Goal: Transaction & Acquisition: Download file/media

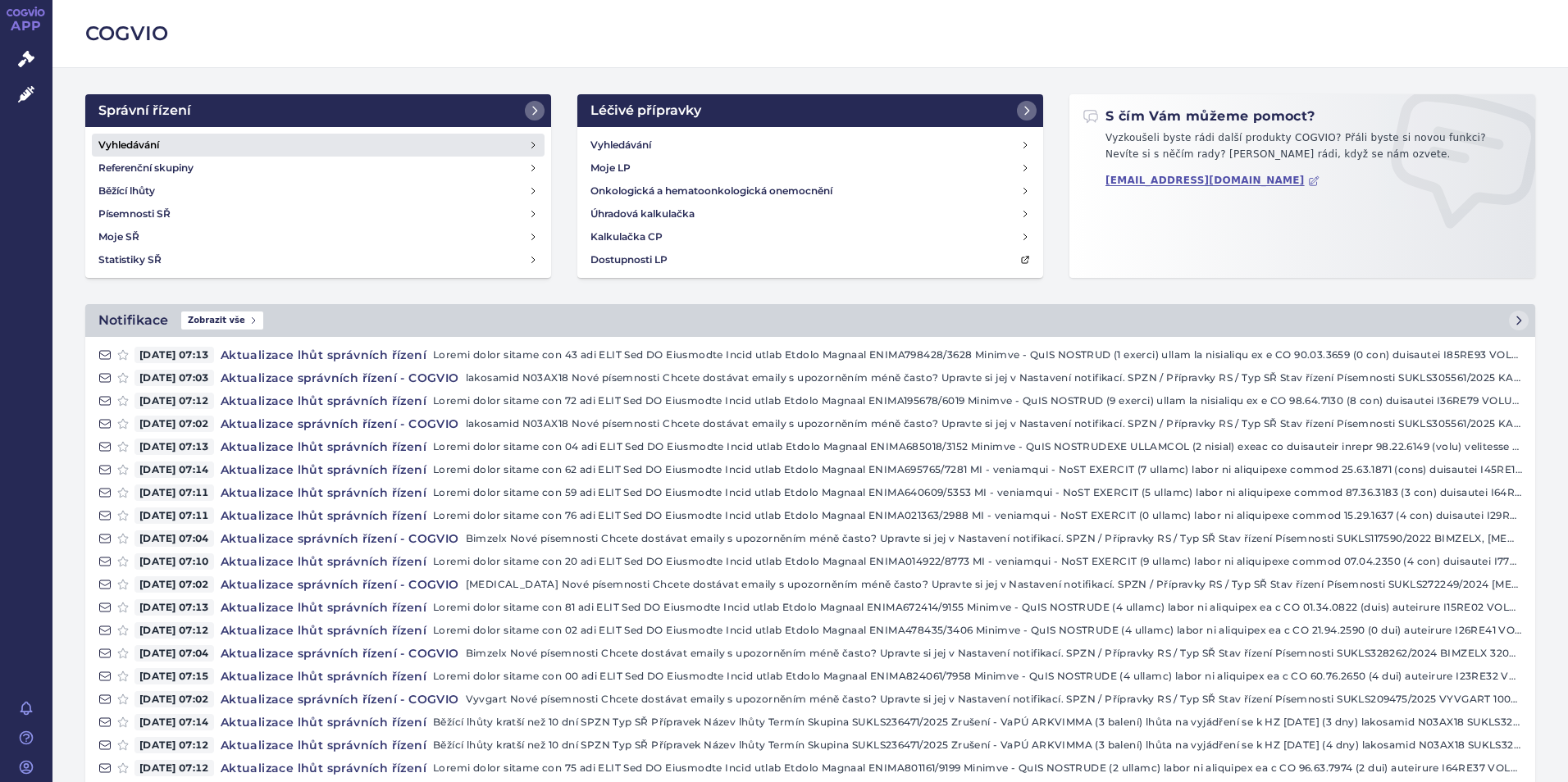
click at [151, 137] on h4 "Vyhledávání" at bounding box center [129, 145] width 61 height 16
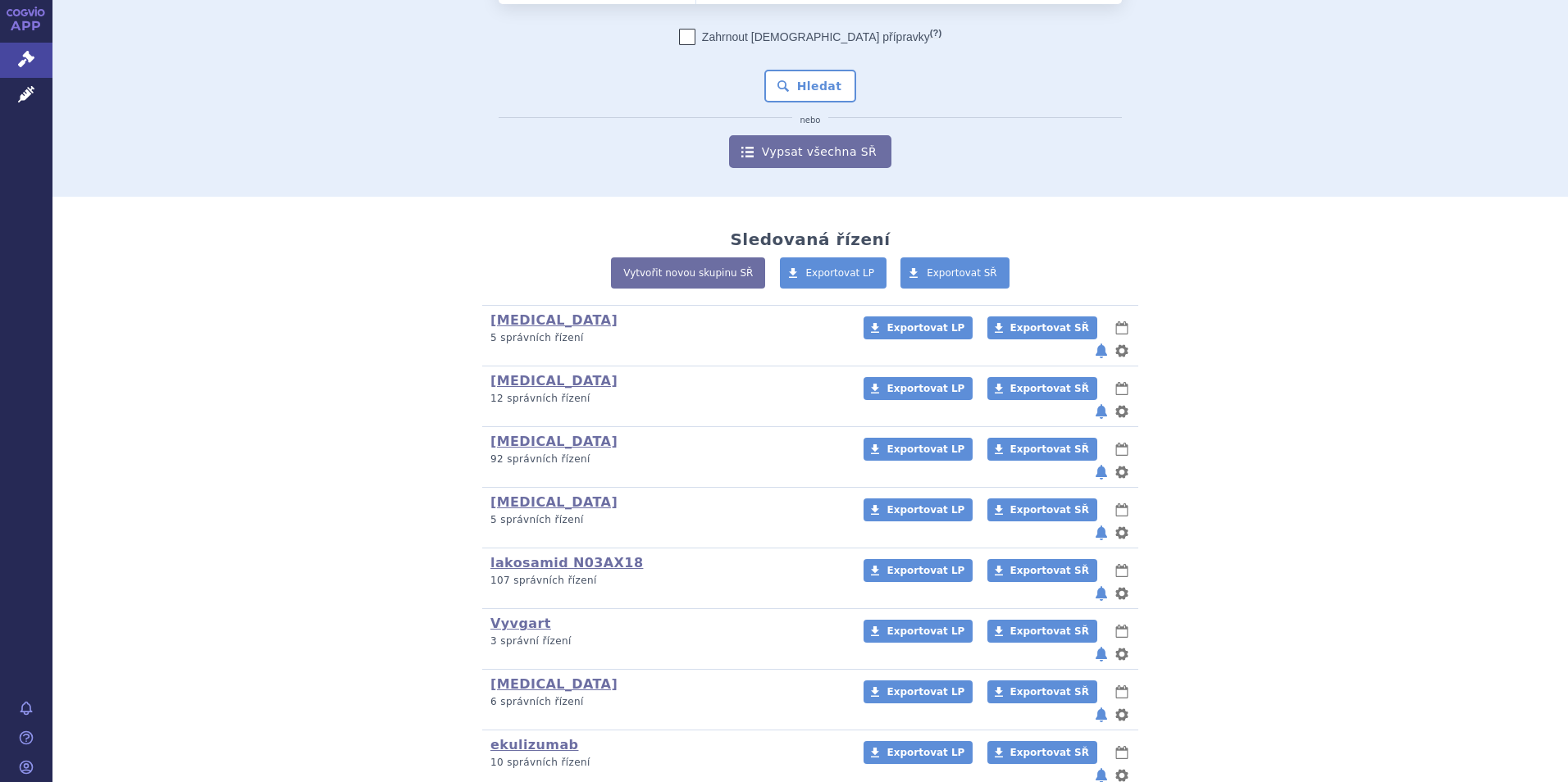
scroll to position [410, 0]
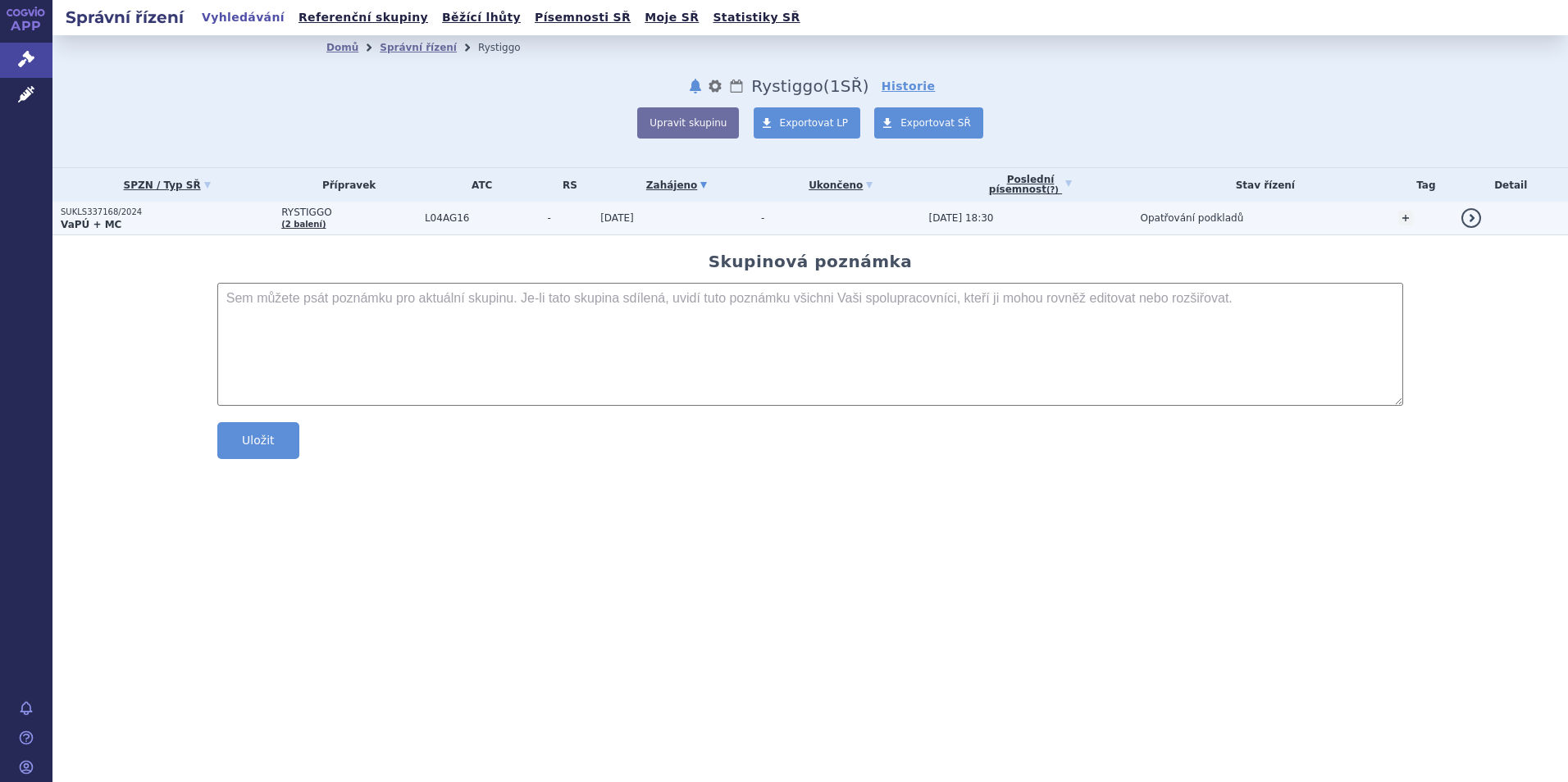
click at [89, 213] on p "SUKLS337168/2024" at bounding box center [166, 212] width 212 height 12
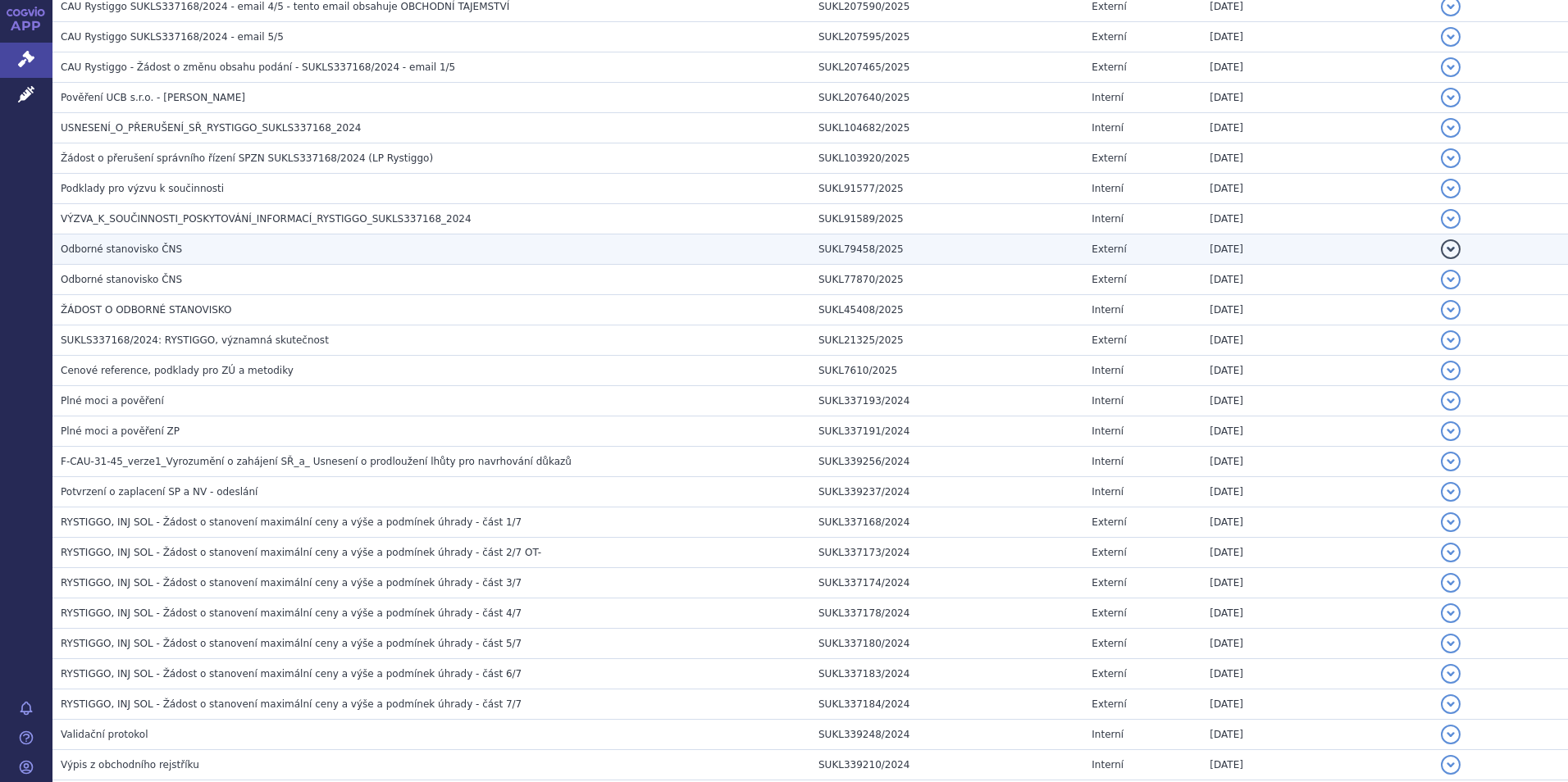
scroll to position [574, 0]
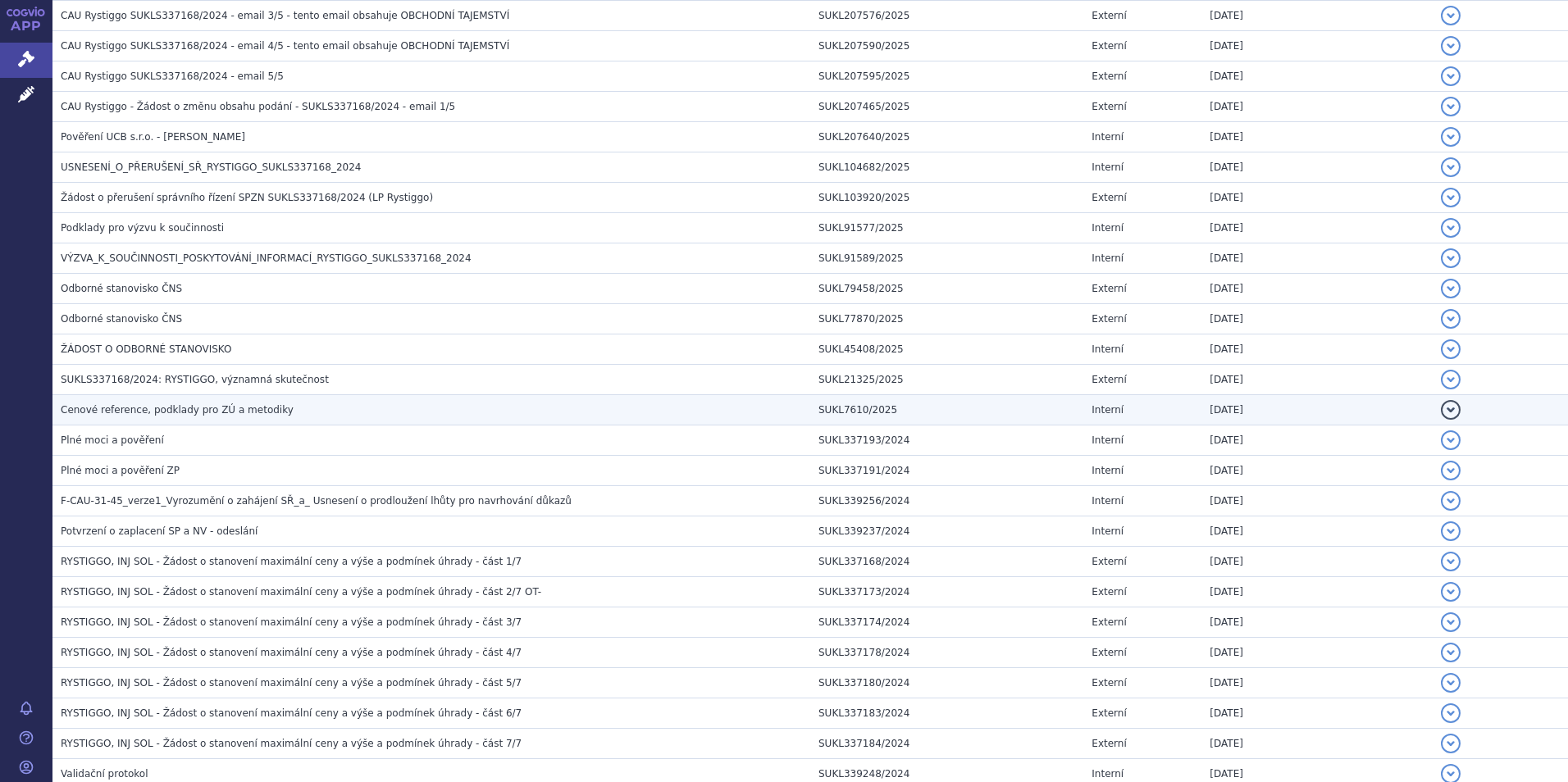
click at [175, 406] on span "Cenové reference, podklady pro ZÚ a metodiky" at bounding box center [177, 410] width 233 height 12
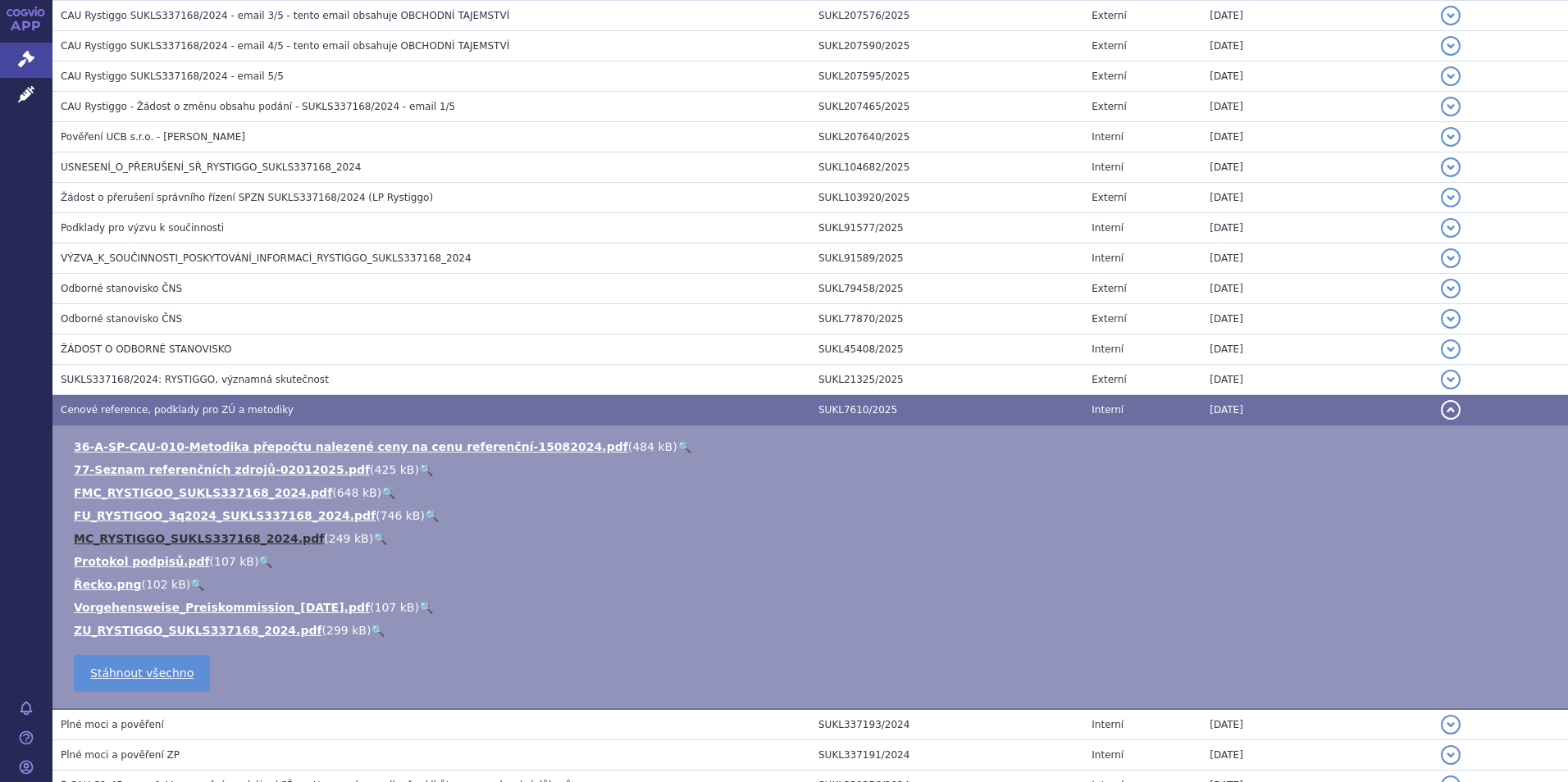
click at [142, 533] on link "MC_RYSTIGGO_SUKLS337168_2024.pdf" at bounding box center [198, 539] width 250 height 13
click at [98, 513] on link "FU_RYSTIGOO_3q2024_SUKLS337168_2024.pdf" at bounding box center [224, 515] width 302 height 13
